Goal: Transaction & Acquisition: Purchase product/service

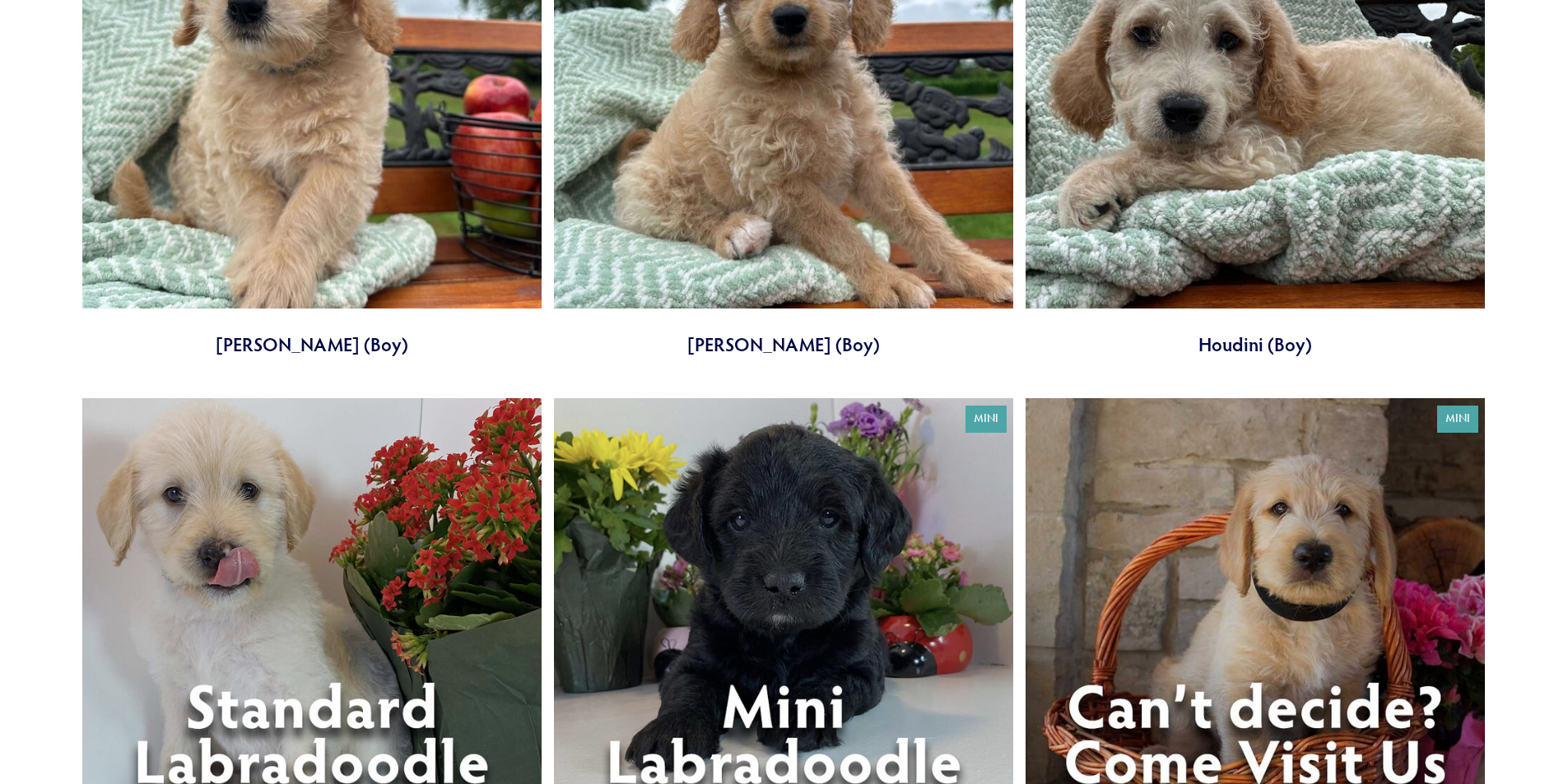
scroll to position [1840, 0]
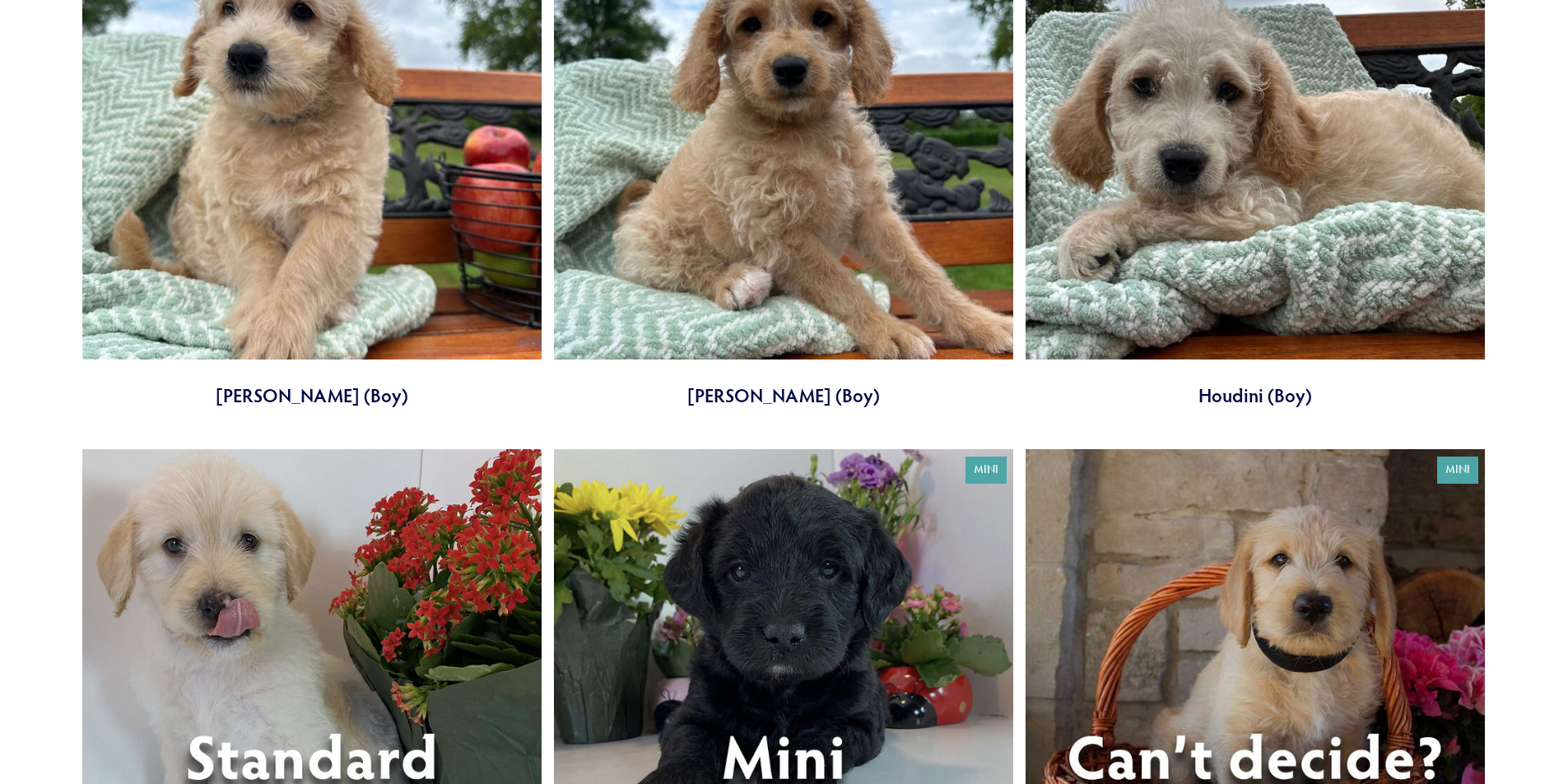
click at [255, 206] on link at bounding box center [311, 154] width 460 height 508
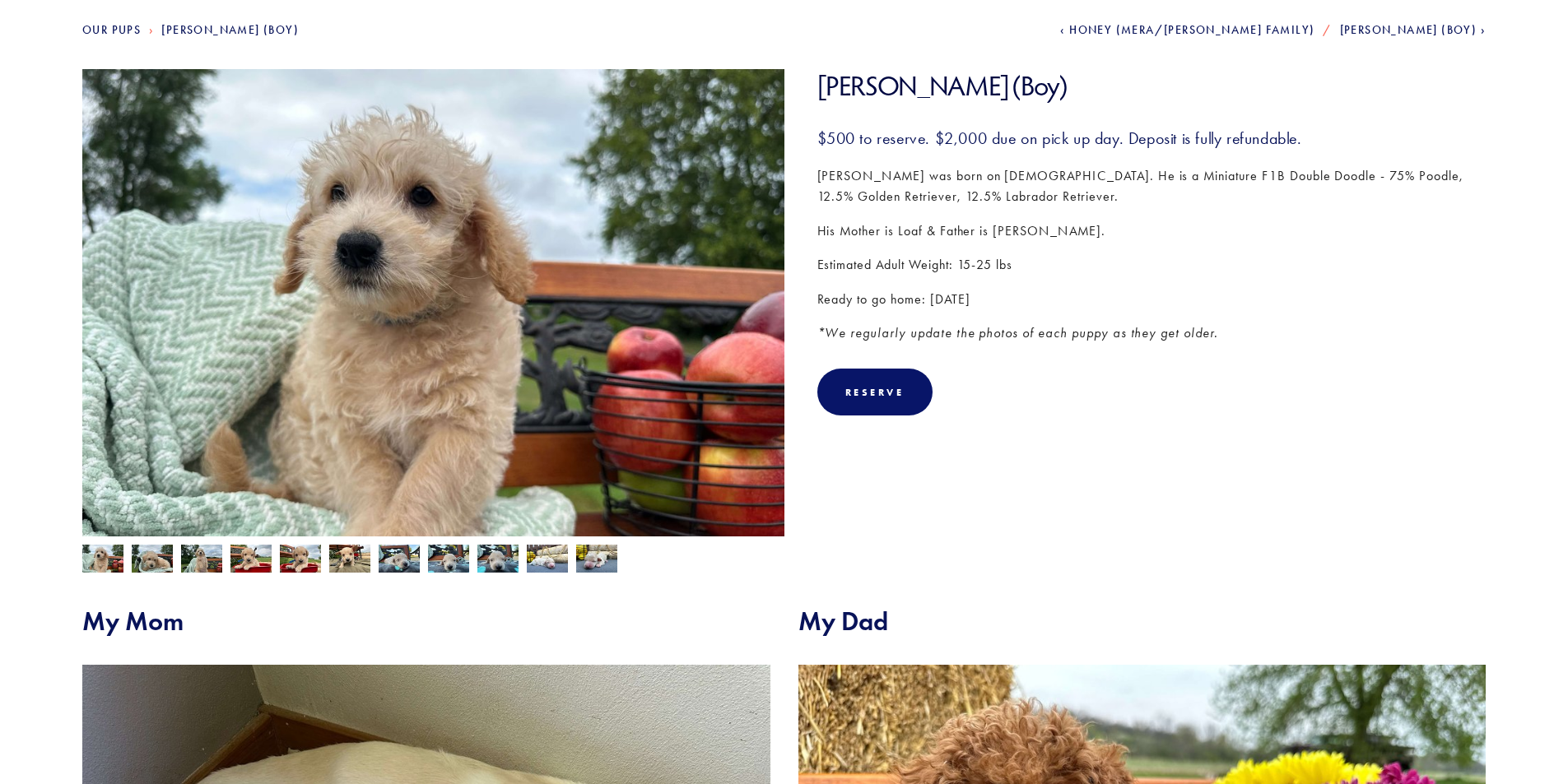
scroll to position [198, 0]
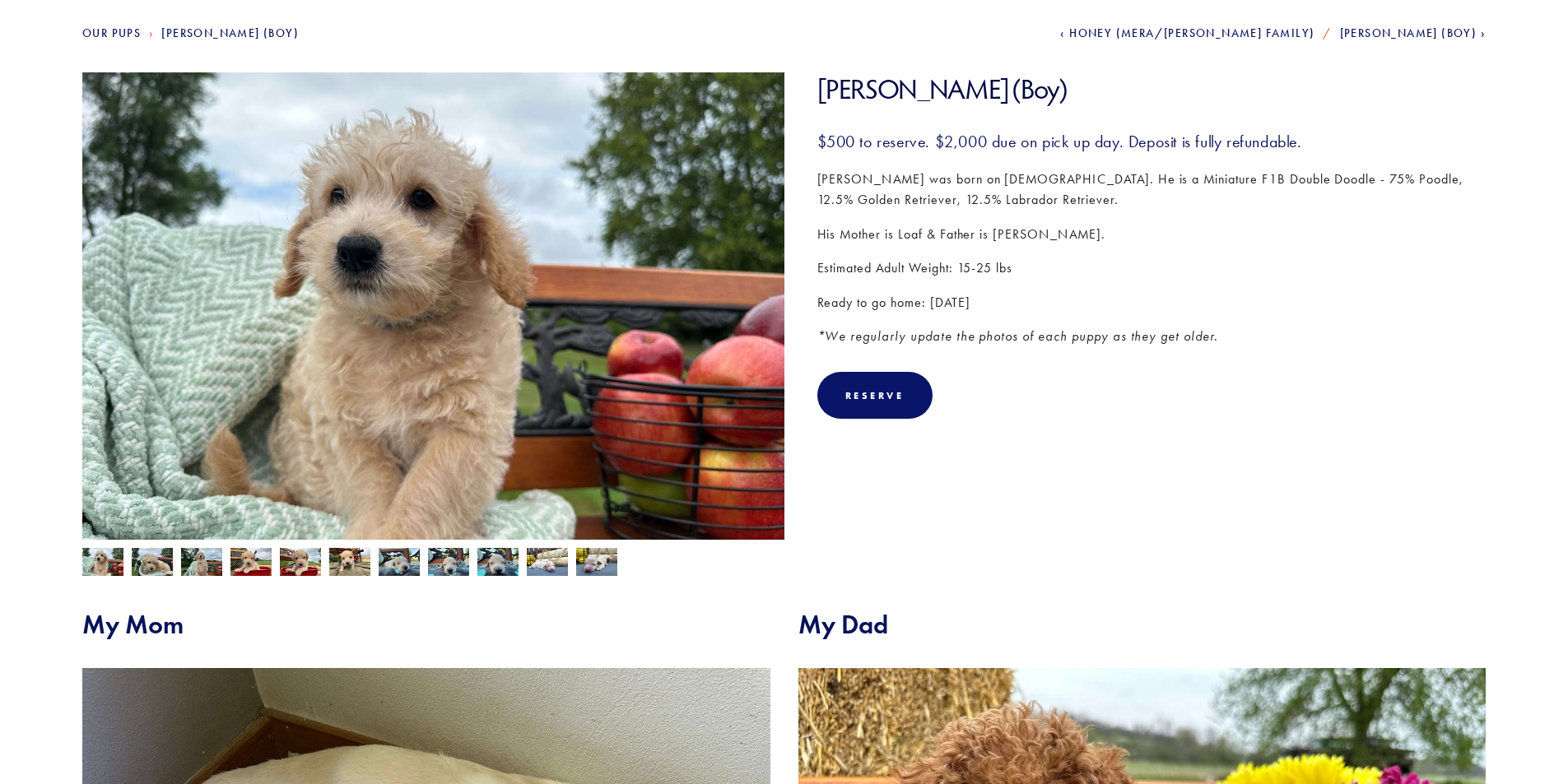
click at [494, 555] on img at bounding box center [498, 561] width 41 height 31
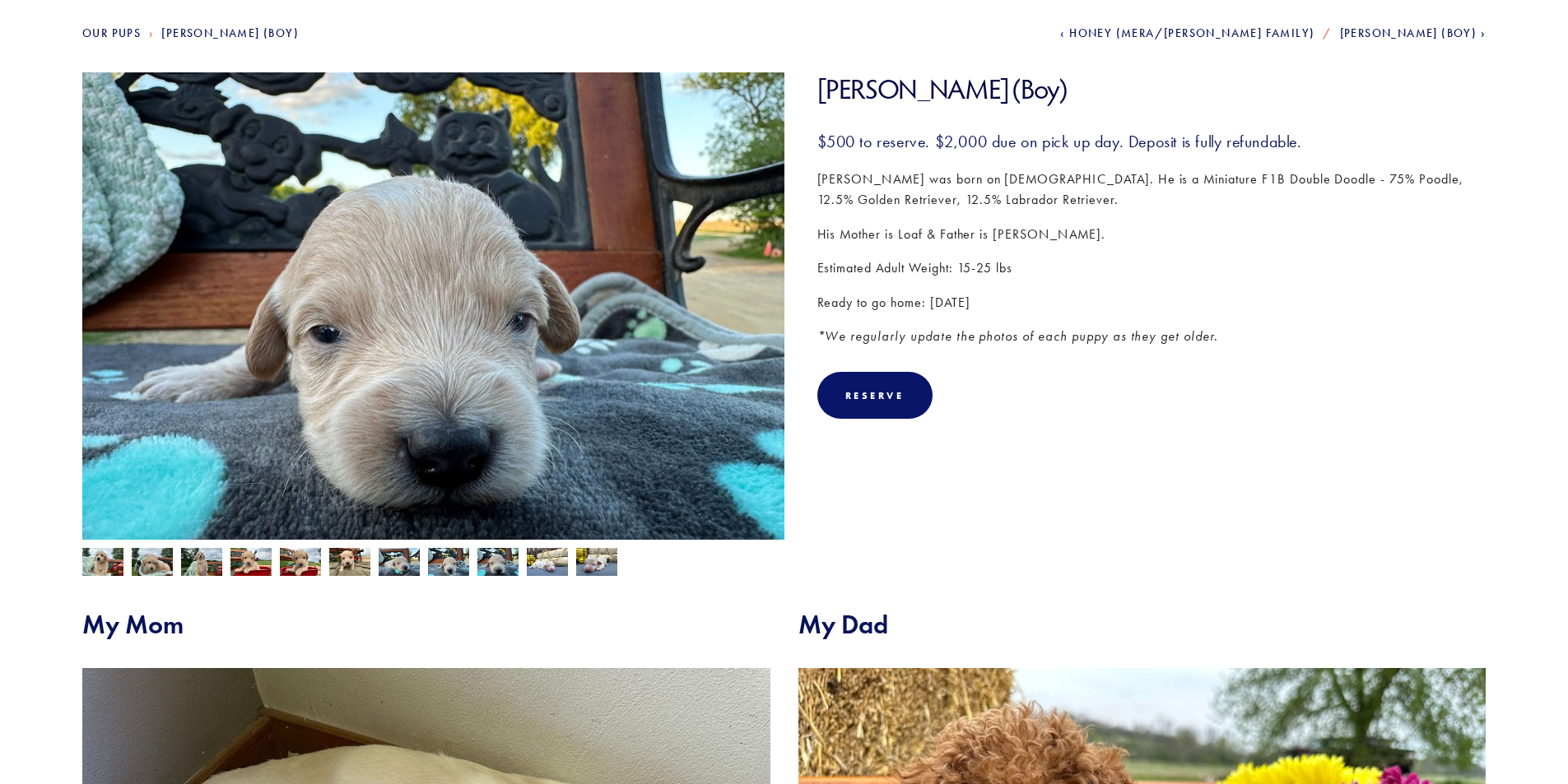
click at [340, 569] on img at bounding box center [349, 563] width 41 height 31
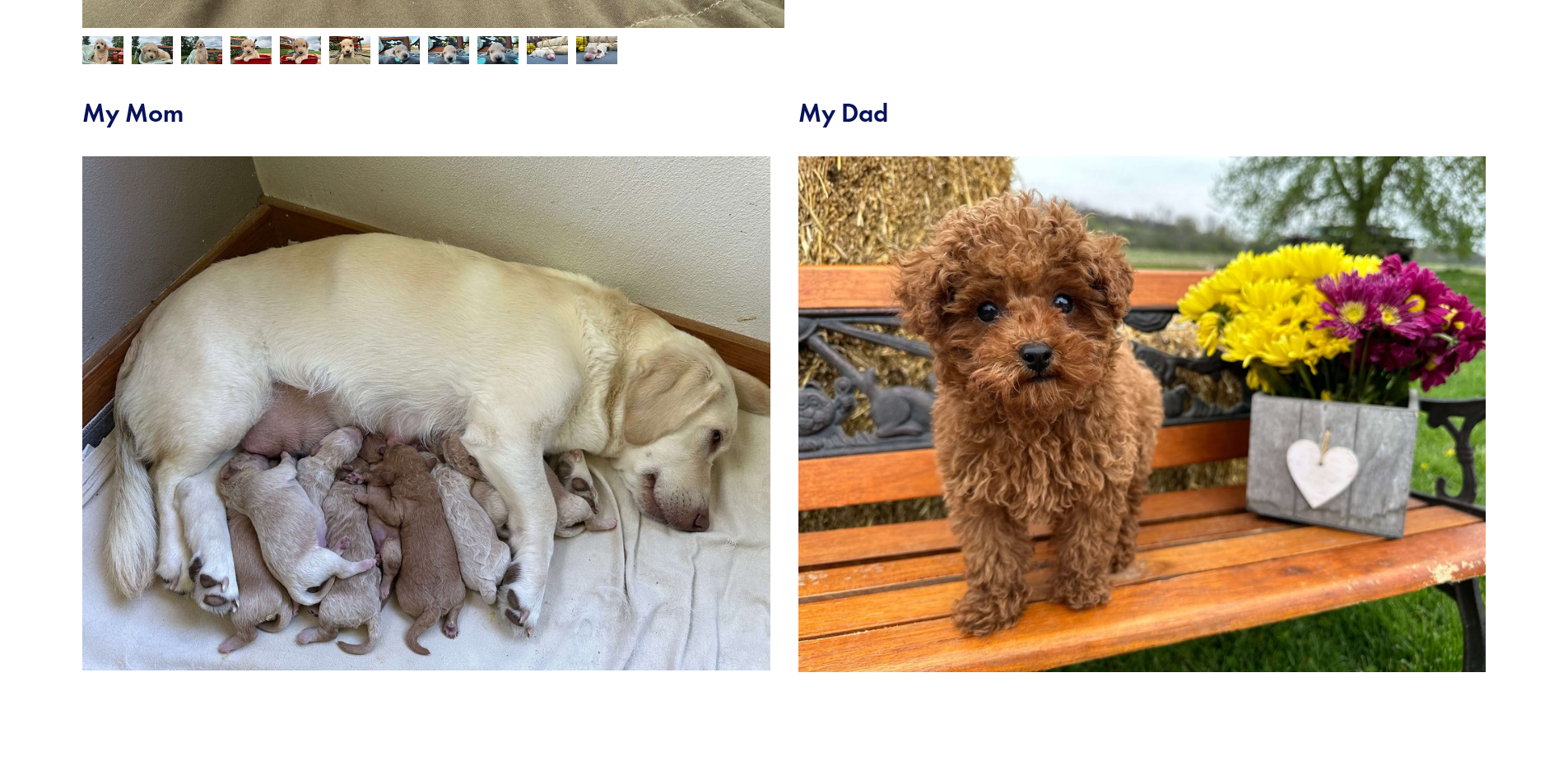
scroll to position [714, 0]
